Goal: Information Seeking & Learning: Learn about a topic

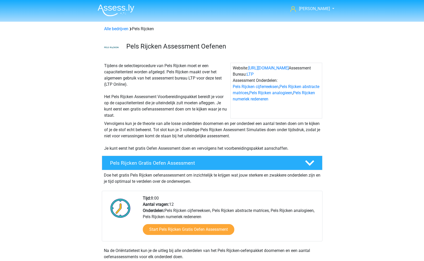
scroll to position [229, 0]
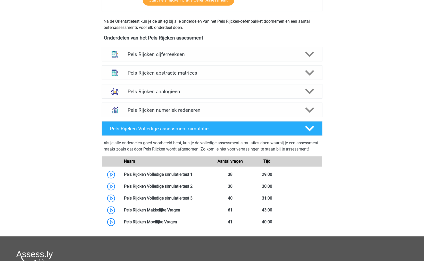
click at [226, 112] on h4 "Pels Rijcken numeriek redeneren" at bounding box center [212, 110] width 169 height 6
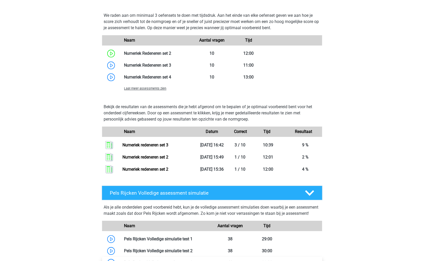
scroll to position [429, 0]
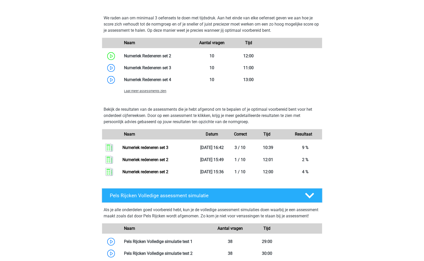
click at [138, 91] on span "Laat meer assessments zien" at bounding box center [145, 91] width 42 height 4
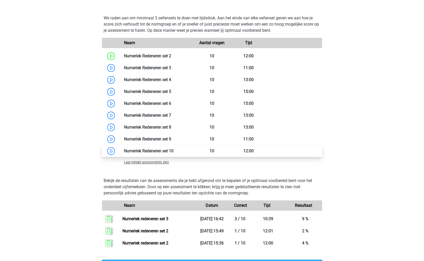
click at [174, 150] on link at bounding box center [174, 150] width 0 height 5
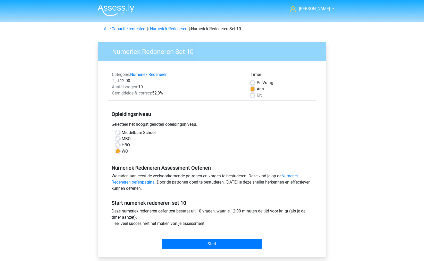
click at [257, 94] on label "Uit" at bounding box center [259, 95] width 5 height 6
click at [251, 94] on input "Uit" at bounding box center [252, 94] width 4 height 5
radio input "true"
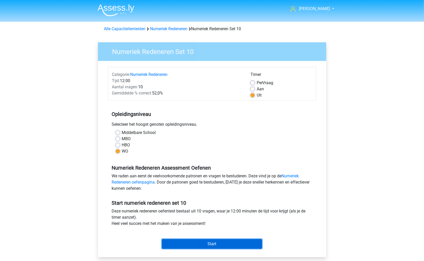
click at [180, 240] on input "Start" at bounding box center [212, 244] width 100 height 10
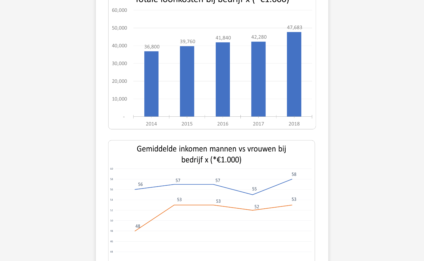
scroll to position [172, 0]
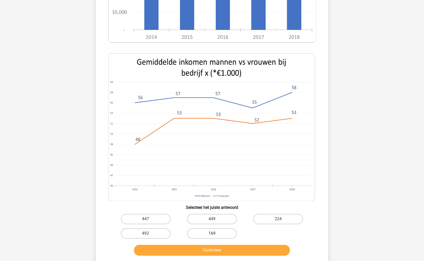
click at [198, 231] on label "169" at bounding box center [212, 233] width 50 height 10
click at [212, 233] on input "169" at bounding box center [213, 234] width 3 height 3
radio input "true"
click at [198, 231] on label "169" at bounding box center [212, 233] width 50 height 10
click at [212, 233] on input "169" at bounding box center [213, 234] width 3 height 3
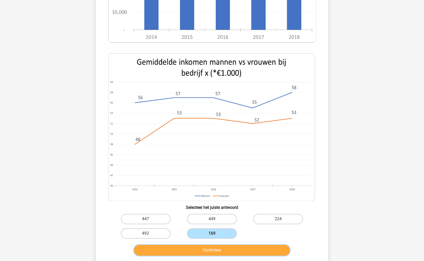
click at [199, 247] on button "Controleer" at bounding box center [212, 250] width 156 height 11
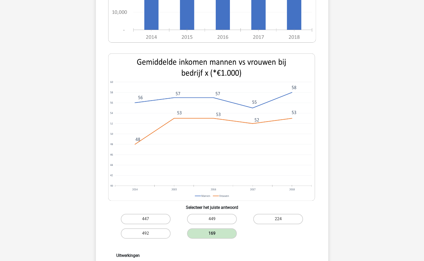
scroll to position [372, 0]
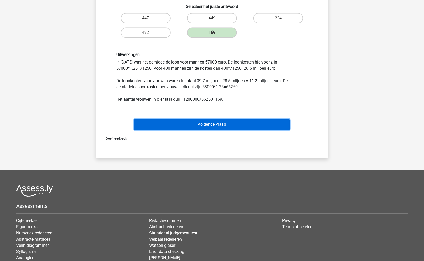
click at [197, 126] on button "Volgende vraag" at bounding box center [212, 124] width 156 height 11
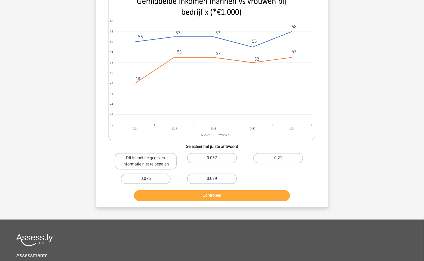
scroll to position [258, 0]
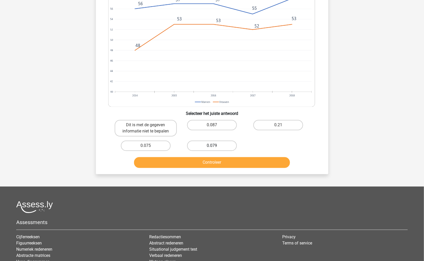
click at [200, 140] on label "0.079" at bounding box center [212, 145] width 50 height 10
click at [212, 146] on input "0.079" at bounding box center [213, 147] width 3 height 3
radio input "true"
click at [200, 157] on button "Controleer" at bounding box center [212, 162] width 156 height 11
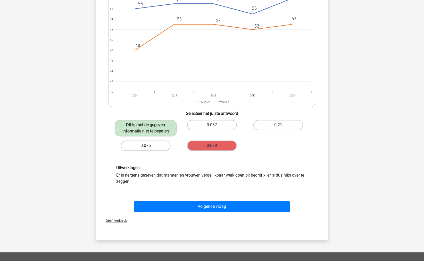
click at [186, 197] on div "Volgende vraag" at bounding box center [212, 205] width 216 height 17
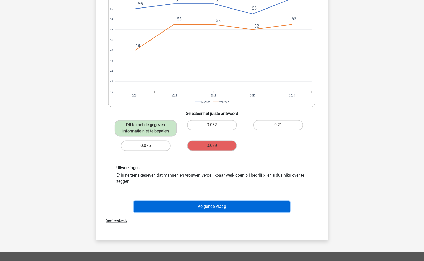
click at [187, 201] on button "Volgende vraag" at bounding box center [212, 206] width 156 height 11
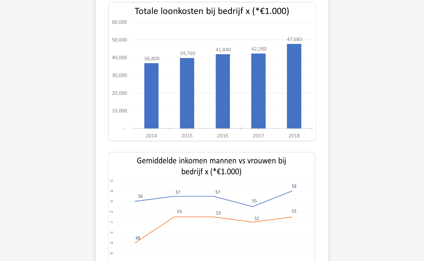
scroll to position [226, 0]
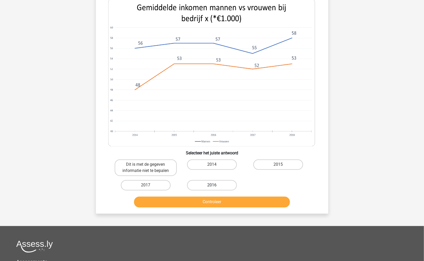
click at [202, 185] on label "2016" at bounding box center [212, 185] width 50 height 10
click at [212, 185] on input "2016" at bounding box center [213, 186] width 3 height 3
radio input "true"
click at [199, 201] on button "Controleer" at bounding box center [212, 201] width 156 height 11
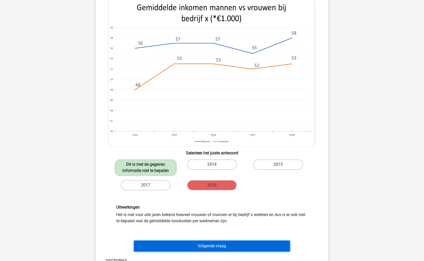
click at [200, 245] on button "Volgende vraag" at bounding box center [212, 245] width 156 height 11
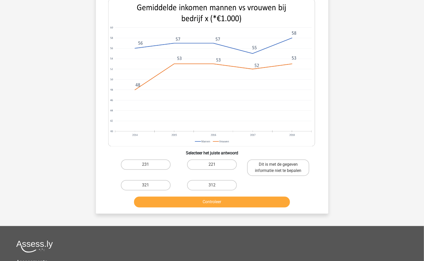
drag, startPoint x: 205, startPoint y: 181, endPoint x: 197, endPoint y: 200, distance: 20.9
click at [205, 181] on label "312" at bounding box center [212, 185] width 50 height 10
click at [212, 185] on input "312" at bounding box center [213, 186] width 3 height 3
radio input "true"
click at [196, 203] on button "Controleer" at bounding box center [212, 201] width 156 height 11
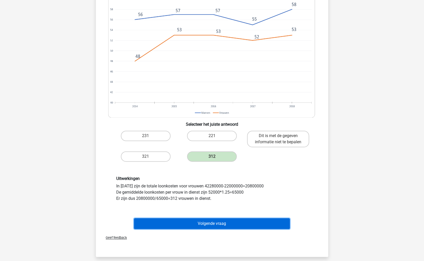
click at [211, 227] on button "Volgende vraag" at bounding box center [212, 223] width 156 height 11
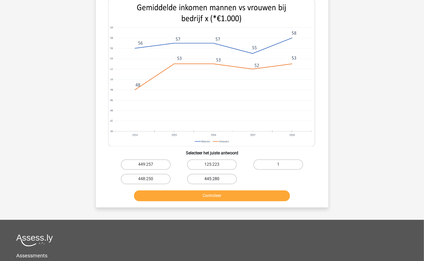
click at [210, 176] on label "445:280" at bounding box center [212, 179] width 50 height 10
click at [212, 179] on input "445:280" at bounding box center [213, 180] width 3 height 3
radio input "true"
click at [206, 195] on button "Controleer" at bounding box center [212, 195] width 156 height 11
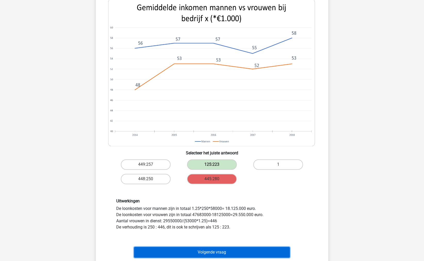
click at [220, 249] on button "Volgende vraag" at bounding box center [212, 252] width 156 height 11
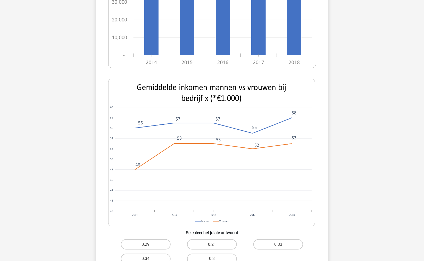
scroll to position [197, 0]
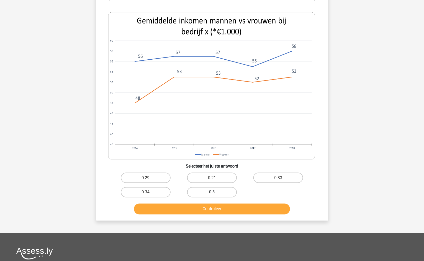
click at [210, 189] on label "0.3" at bounding box center [212, 192] width 50 height 10
click at [212, 192] on input "0.3" at bounding box center [213, 193] width 3 height 3
radio input "true"
click at [209, 206] on button "Controleer" at bounding box center [212, 208] width 156 height 11
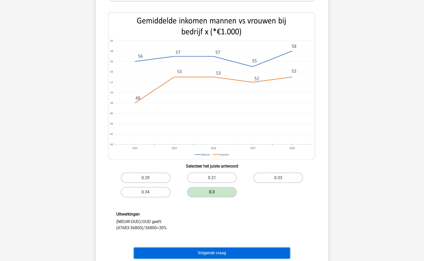
click at [215, 247] on button "Volgende vraag" at bounding box center [212, 252] width 156 height 11
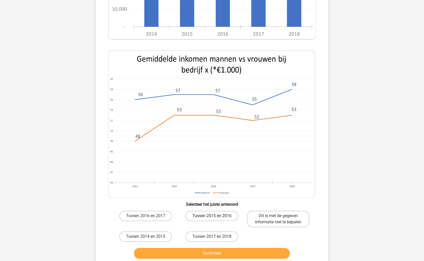
scroll to position [169, 0]
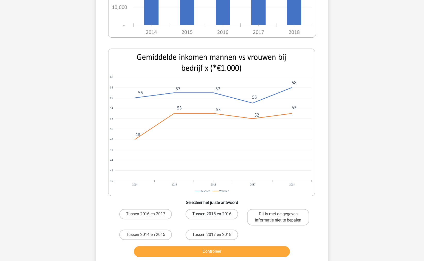
click at [209, 214] on label "Tussen 2015 en 2016" at bounding box center [212, 214] width 53 height 10
click at [212, 214] on input "Tussen 2015 en 2016" at bounding box center [213, 215] width 3 height 3
radio input "true"
click at [210, 246] on button "Controleer" at bounding box center [212, 251] width 156 height 11
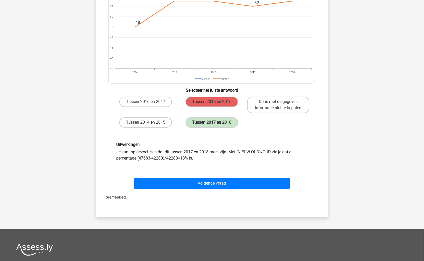
scroll to position [283, 0]
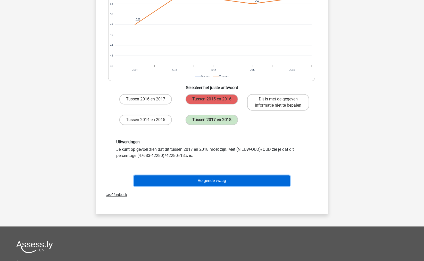
click at [195, 181] on button "Volgende vraag" at bounding box center [212, 180] width 156 height 11
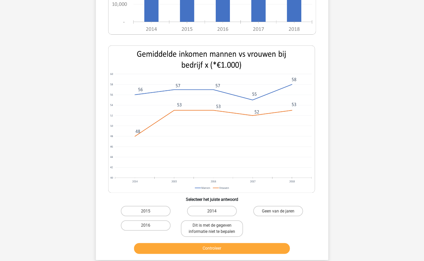
scroll to position [197, 0]
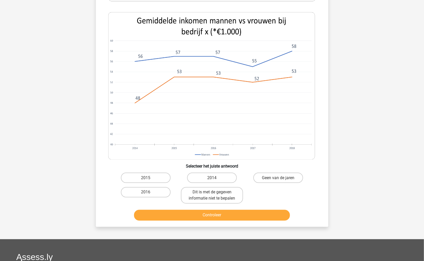
click at [203, 185] on div "Dit is met de gegeven informatie niet te bepalen" at bounding box center [212, 195] width 66 height 21
click at [204, 180] on label "2014" at bounding box center [212, 177] width 50 height 10
click at [212, 180] on input "2014" at bounding box center [213, 179] width 3 height 3
radio input "true"
click at [201, 207] on div "Controleer" at bounding box center [212, 213] width 216 height 17
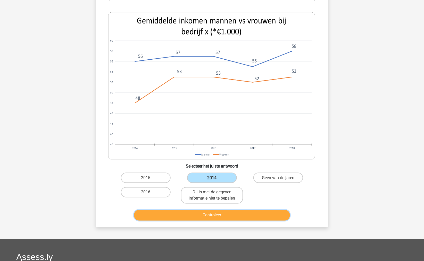
click at [199, 214] on button "Controleer" at bounding box center [212, 215] width 156 height 11
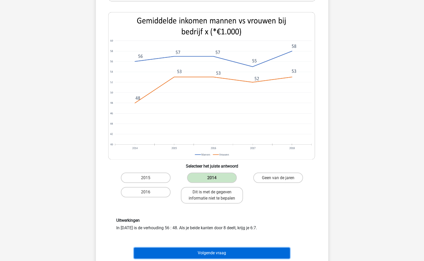
click at [214, 251] on button "Volgende vraag" at bounding box center [212, 252] width 156 height 11
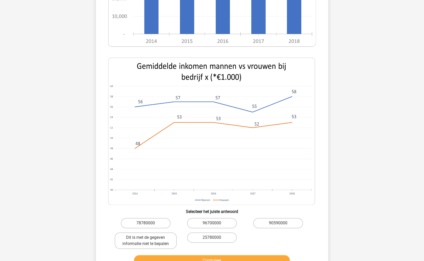
scroll to position [198, 0]
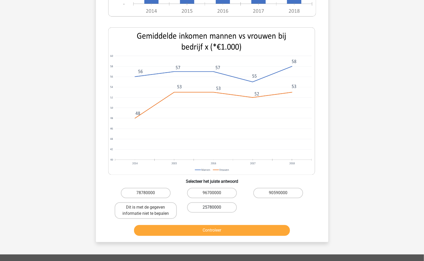
click at [203, 204] on label "25780000" at bounding box center [212, 207] width 50 height 10
click at [212, 207] on input "25780000" at bounding box center [213, 208] width 3 height 3
radio input "true"
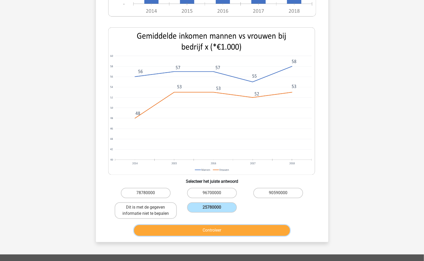
click at [203, 227] on button "Controleer" at bounding box center [212, 230] width 156 height 11
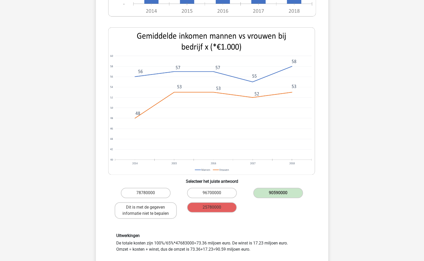
click at [203, 227] on div "Uitwerkingen De totale kosten zijn 100%/65%*47683000=73.36 miljoen euro. De win…" at bounding box center [212, 243] width 216 height 44
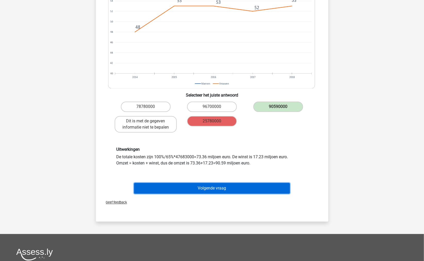
click at [199, 191] on button "Volgende vraag" at bounding box center [212, 188] width 156 height 11
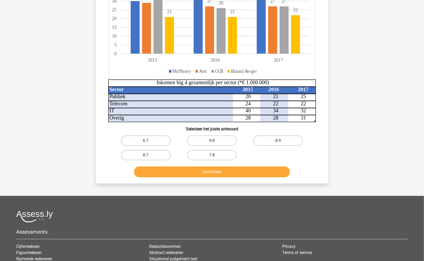
scroll to position [81, 0]
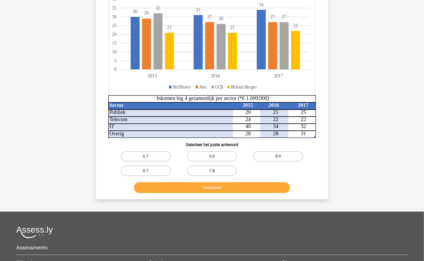
click at [209, 171] on label "7:8" at bounding box center [212, 170] width 50 height 10
click at [212, 171] on input "7:8" at bounding box center [213, 172] width 3 height 3
radio input "true"
click at [210, 186] on button "Controleer" at bounding box center [212, 187] width 156 height 11
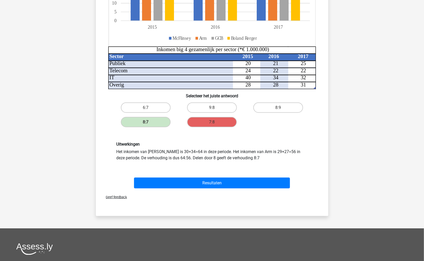
scroll to position [138, 0]
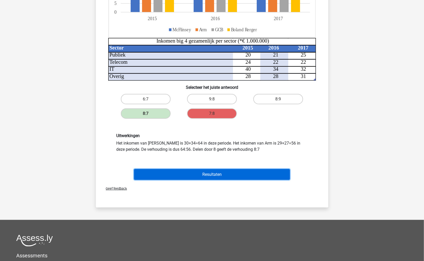
click at [205, 174] on button "Resultaten" at bounding box center [212, 174] width 156 height 11
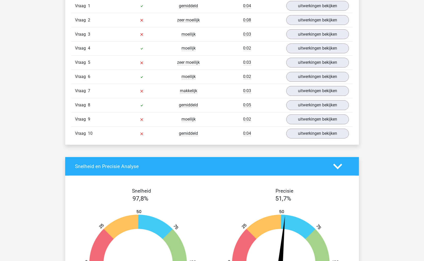
scroll to position [172, 0]
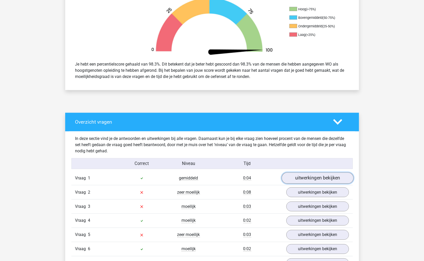
click at [309, 177] on link "uitwerkingen bekijken" at bounding box center [317, 177] width 72 height 11
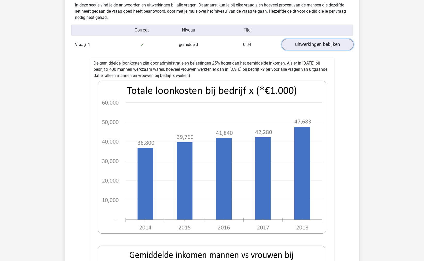
scroll to position [315, 0]
